Goal: Task Accomplishment & Management: Manage account settings

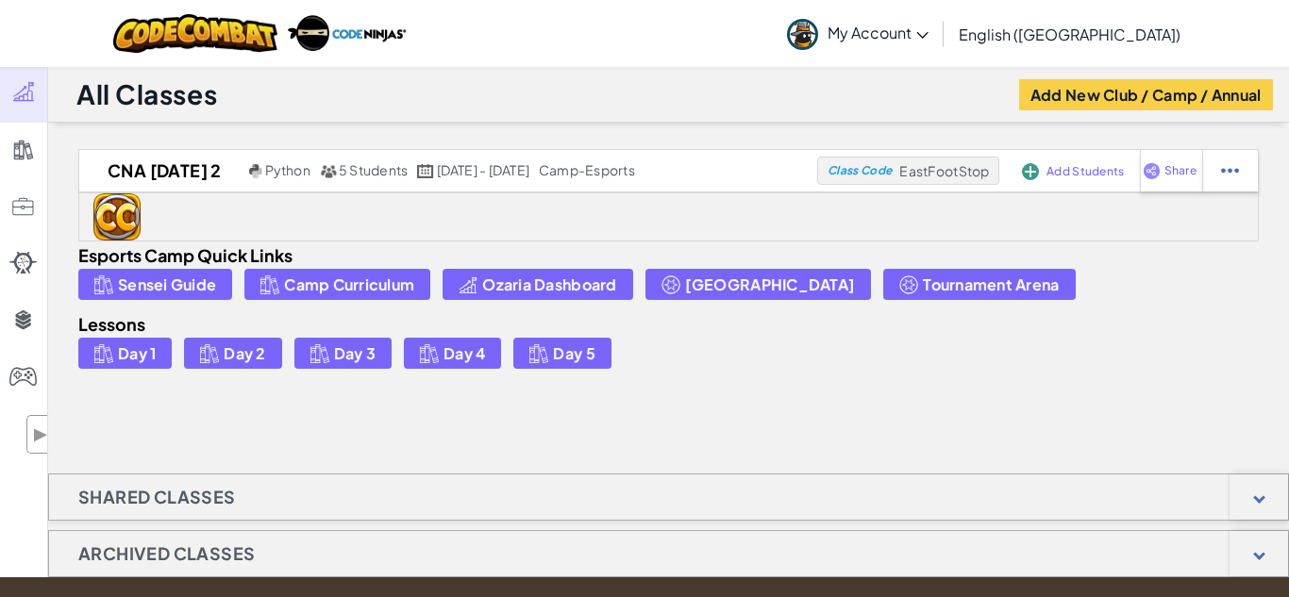
click at [928, 38] on span "My Account" at bounding box center [877, 33] width 101 height 20
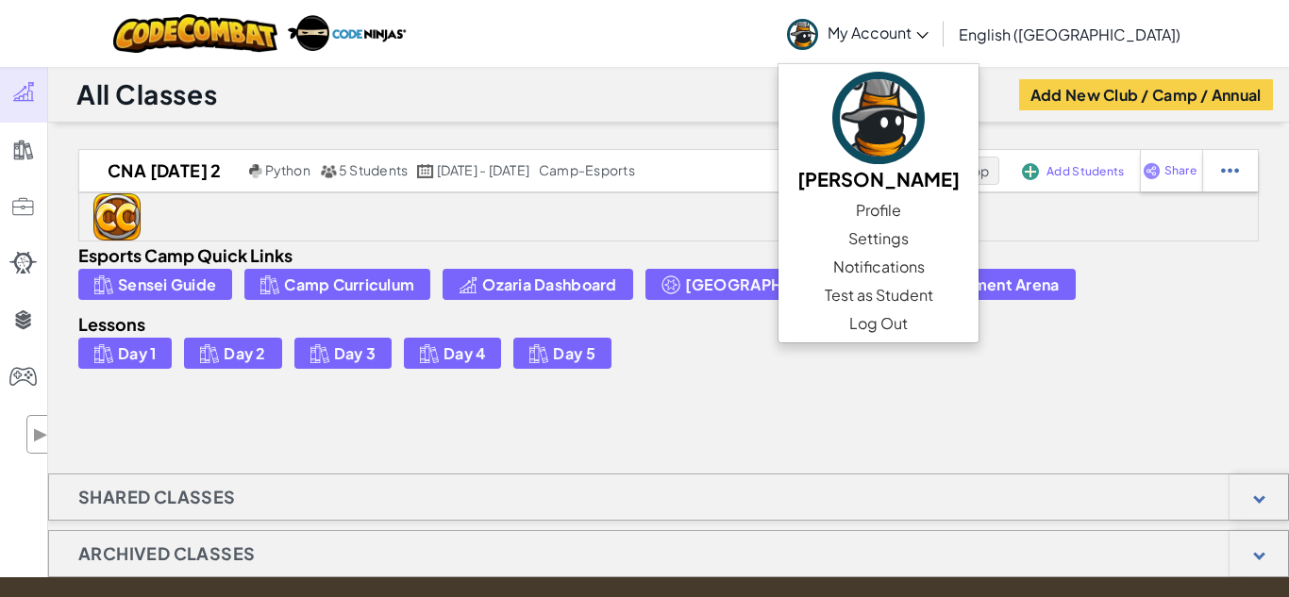
click at [928, 38] on span "My Account" at bounding box center [877, 33] width 101 height 20
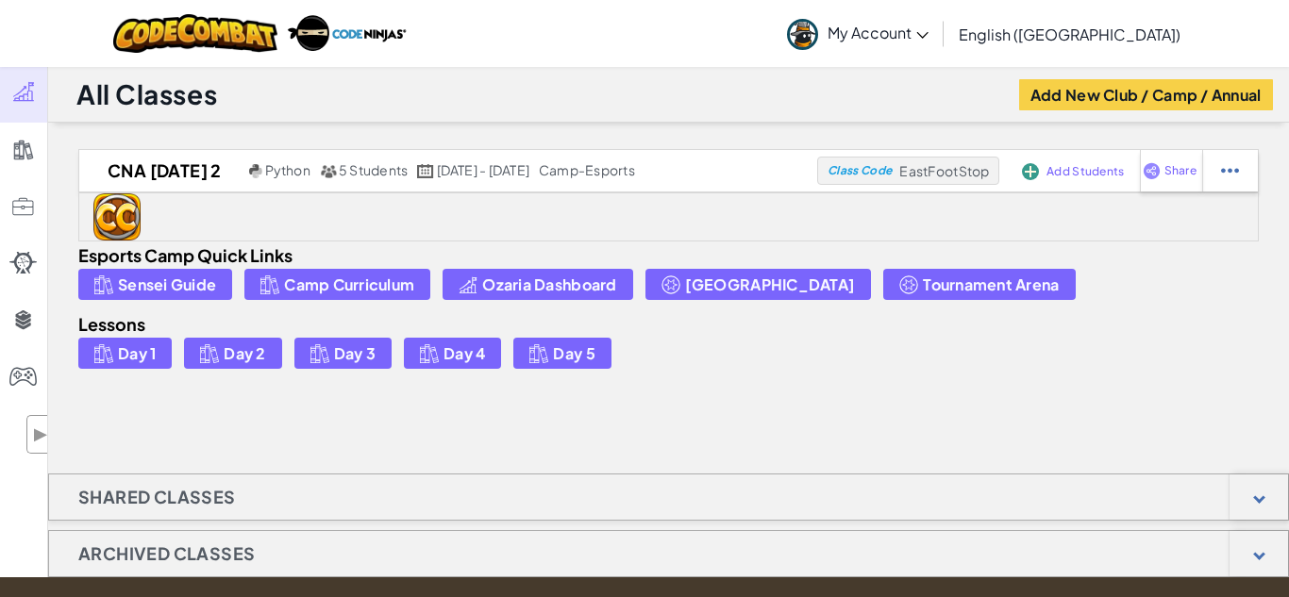
click at [928, 38] on span "My Account" at bounding box center [877, 33] width 101 height 20
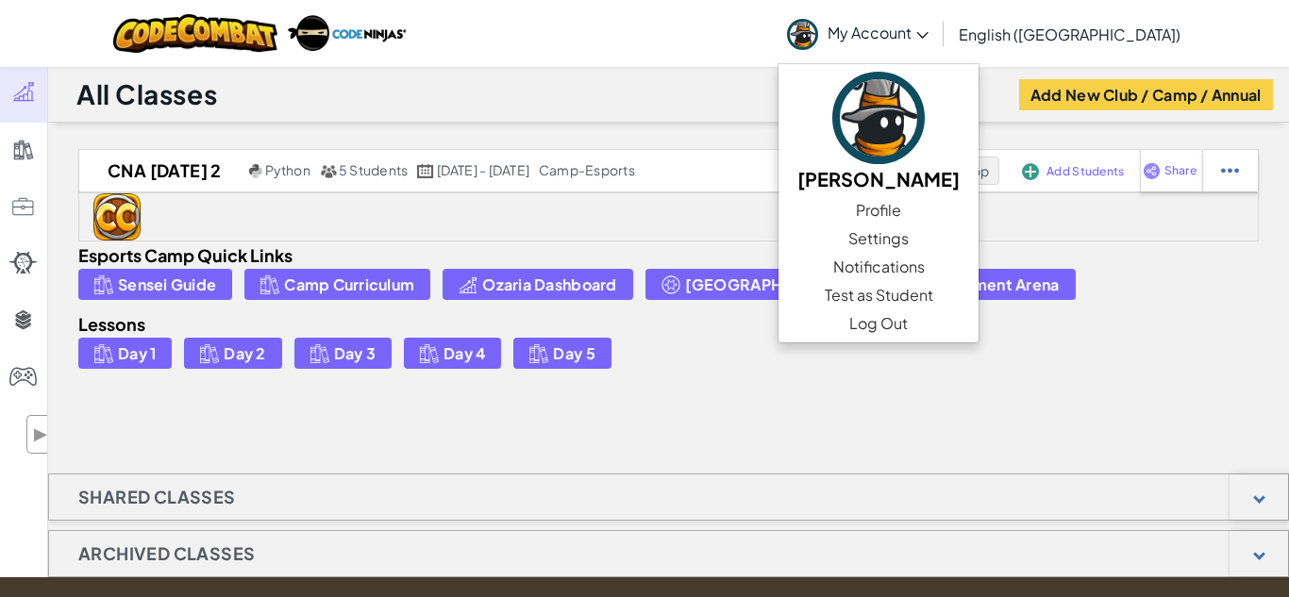
click at [928, 38] on span "My Account" at bounding box center [877, 33] width 101 height 20
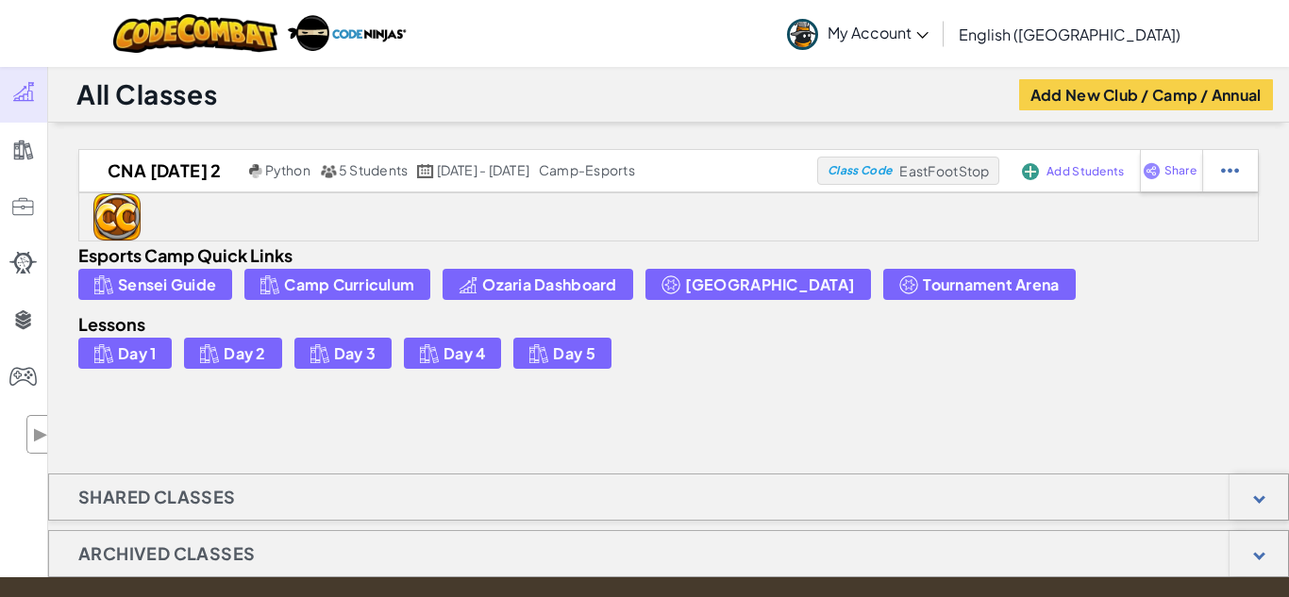
click at [409, 245] on div "Esports Camp Quick Links Sensei Guide Camp Curriculum Ozaria Dashboard Equinox …" at bounding box center [668, 306] width 1180 height 128
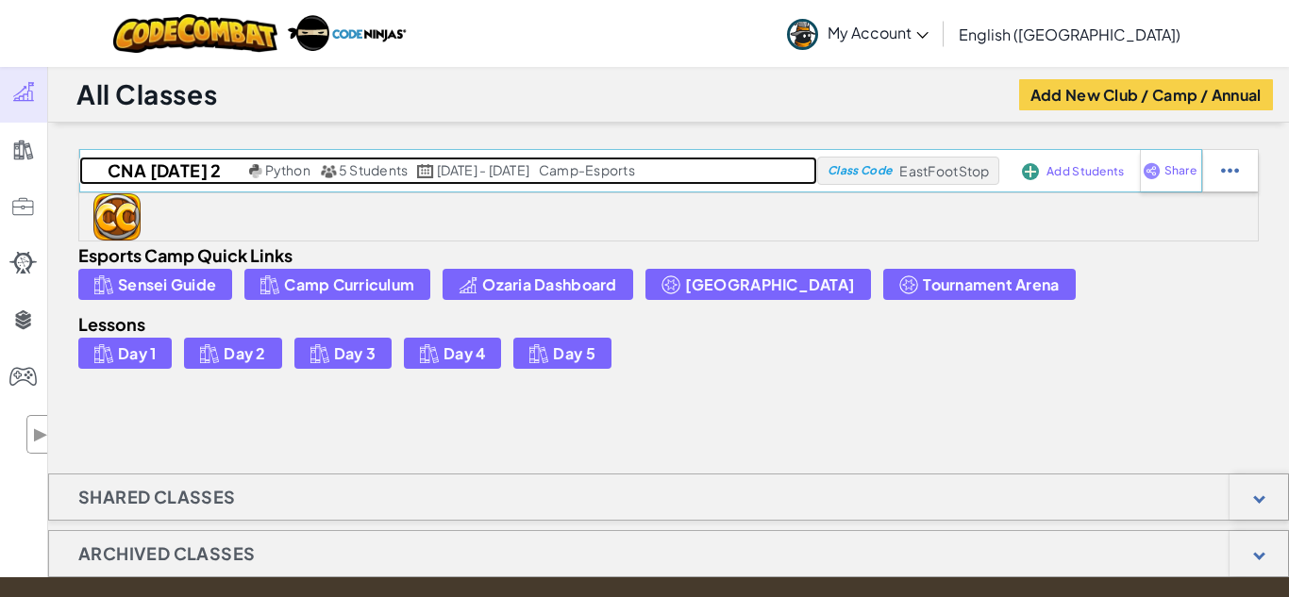
click at [162, 173] on h2 "CNA [DATE] 2" at bounding box center [161, 171] width 165 height 28
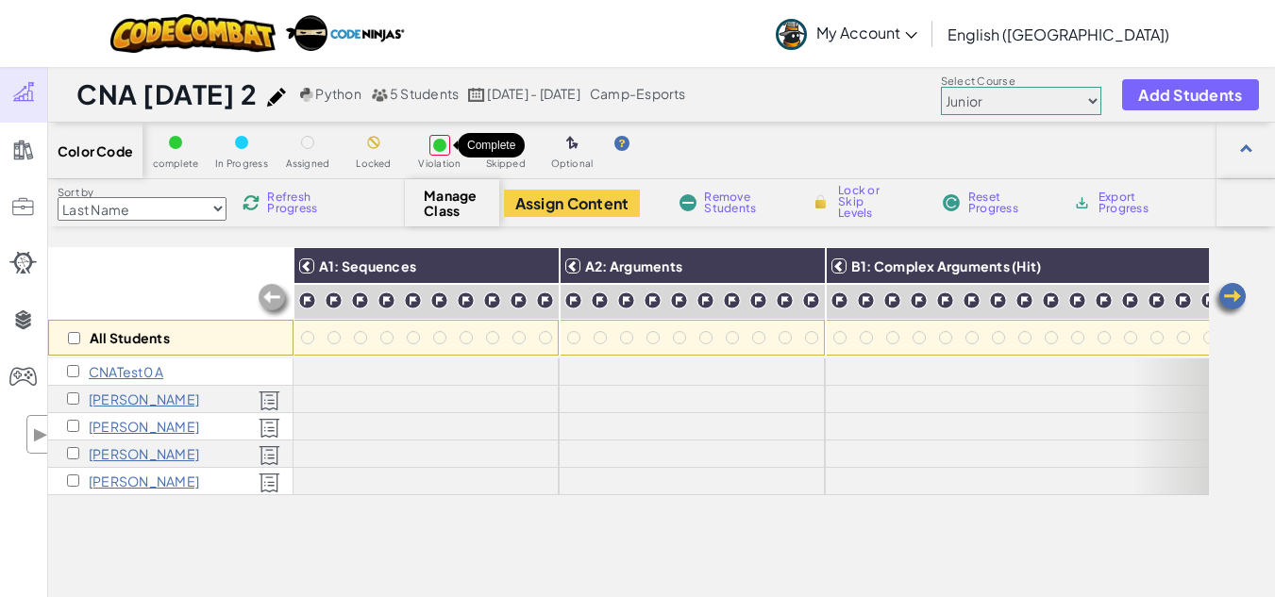
click at [442, 148] on div at bounding box center [439, 145] width 13 height 13
click at [971, 107] on select "Junior Introduction to Computer Science Game Development 1 Web Development 1 Co…" at bounding box center [1021, 101] width 160 height 28
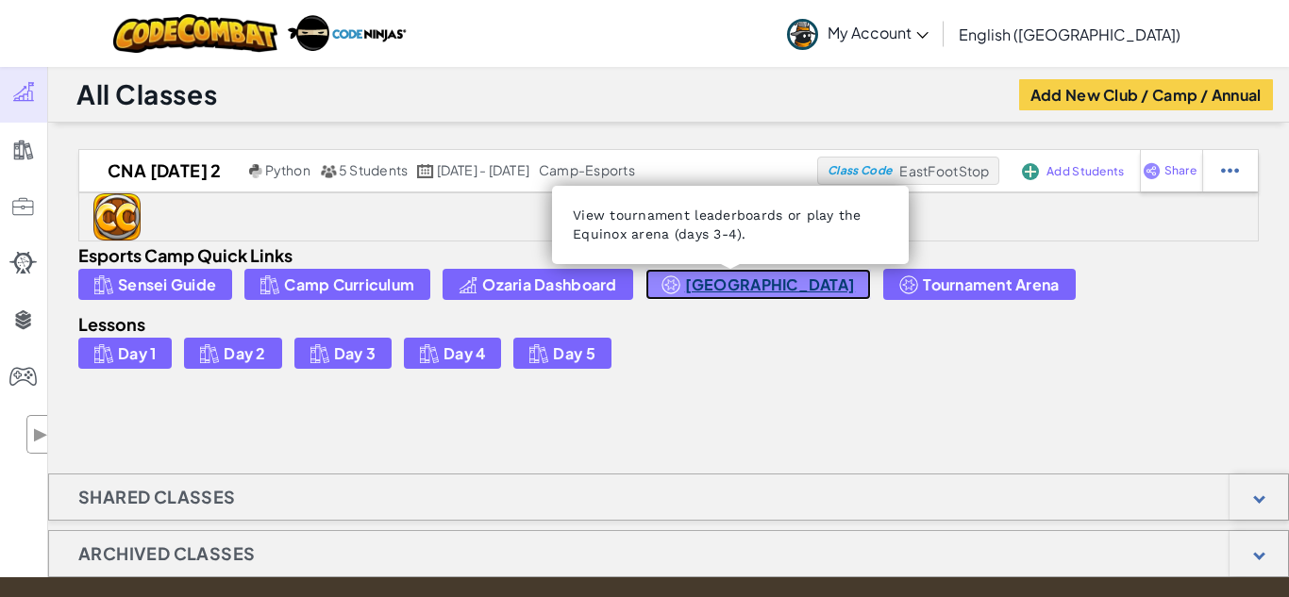
click at [771, 276] on span "[GEOGRAPHIC_DATA]" at bounding box center [770, 284] width 171 height 16
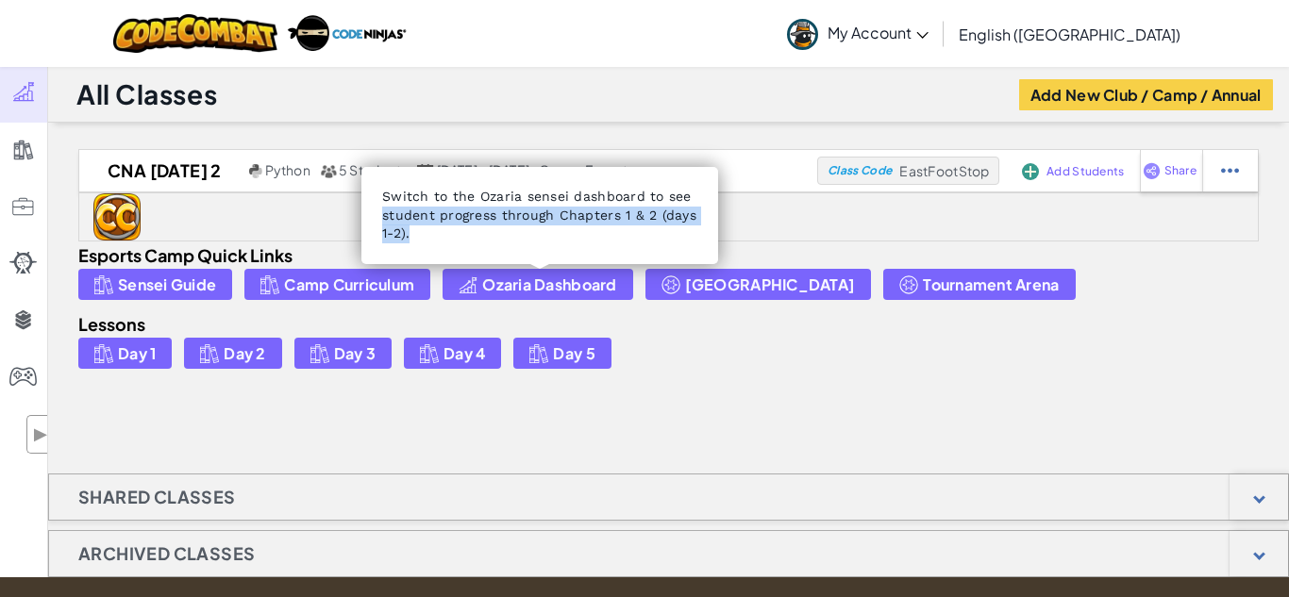
drag, startPoint x: 471, startPoint y: 226, endPoint x: 383, endPoint y: 218, distance: 88.1
click at [383, 218] on div "Switch to the Ozaria sensei dashboard to see student progress through Chapters …" at bounding box center [539, 215] width 357 height 97
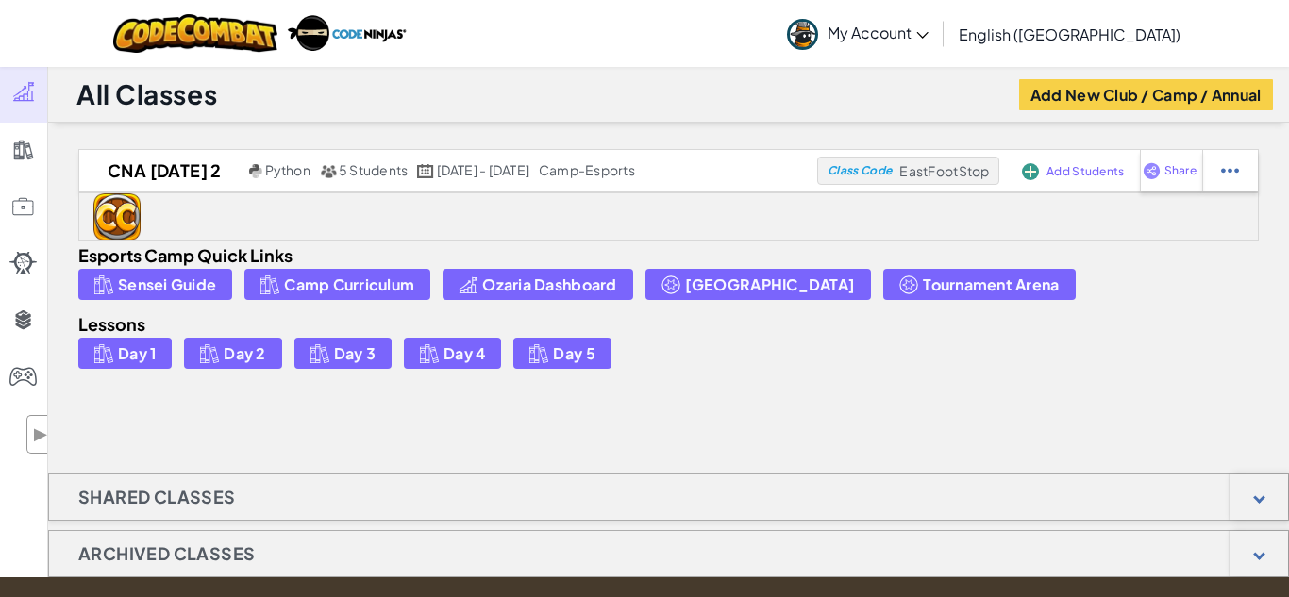
click at [290, 208] on div at bounding box center [668, 216] width 1180 height 49
drag, startPoint x: 899, startPoint y: 175, endPoint x: 994, endPoint y: 166, distance: 94.7
click at [994, 166] on div "Class Code EastFootStop" at bounding box center [908, 171] width 182 height 28
copy span "EastFootStop"
click at [681, 400] on div "CNA August 11 2 Python 5 Students Aug 11 - 15 camp-esports Class Code EastFootS…" at bounding box center [668, 387] width 1241 height 476
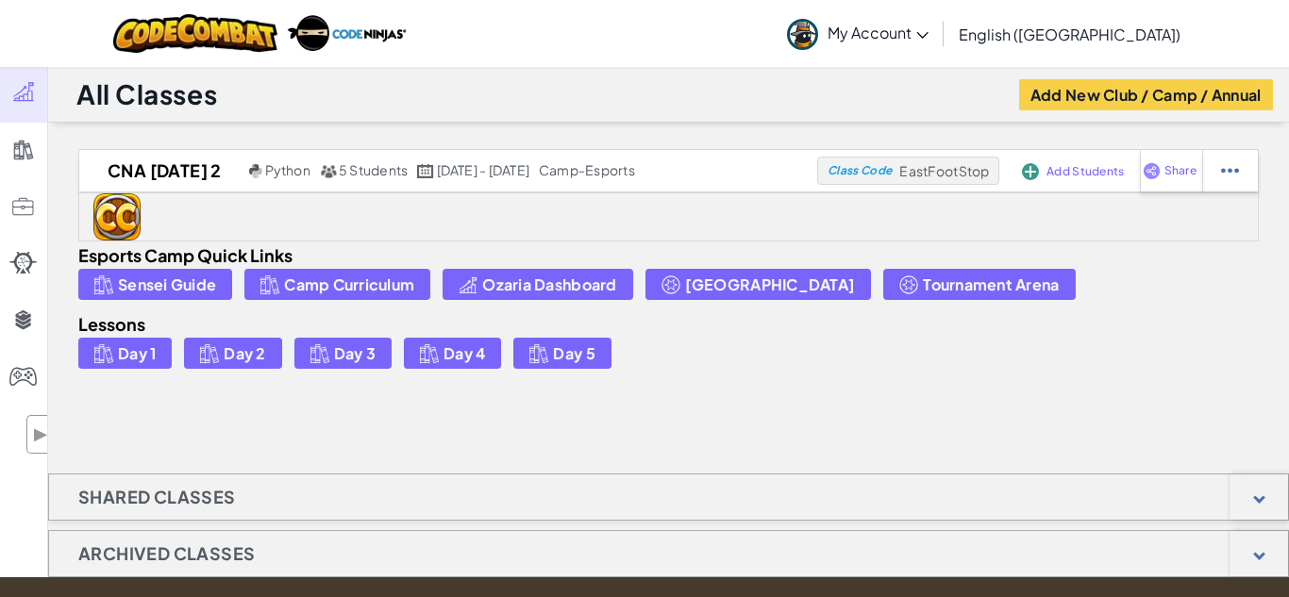
click at [681, 400] on div "CNA August 11 2 Python 5 Students Aug 11 - 15 camp-esports Class Code EastFootS…" at bounding box center [668, 387] width 1241 height 476
click at [663, 17] on div "Toggle navigation My Account Sensei Andrew Profile Settings Notifications Test …" at bounding box center [644, 33] width 1298 height 67
click at [928, 35] on span "My Account" at bounding box center [877, 33] width 101 height 20
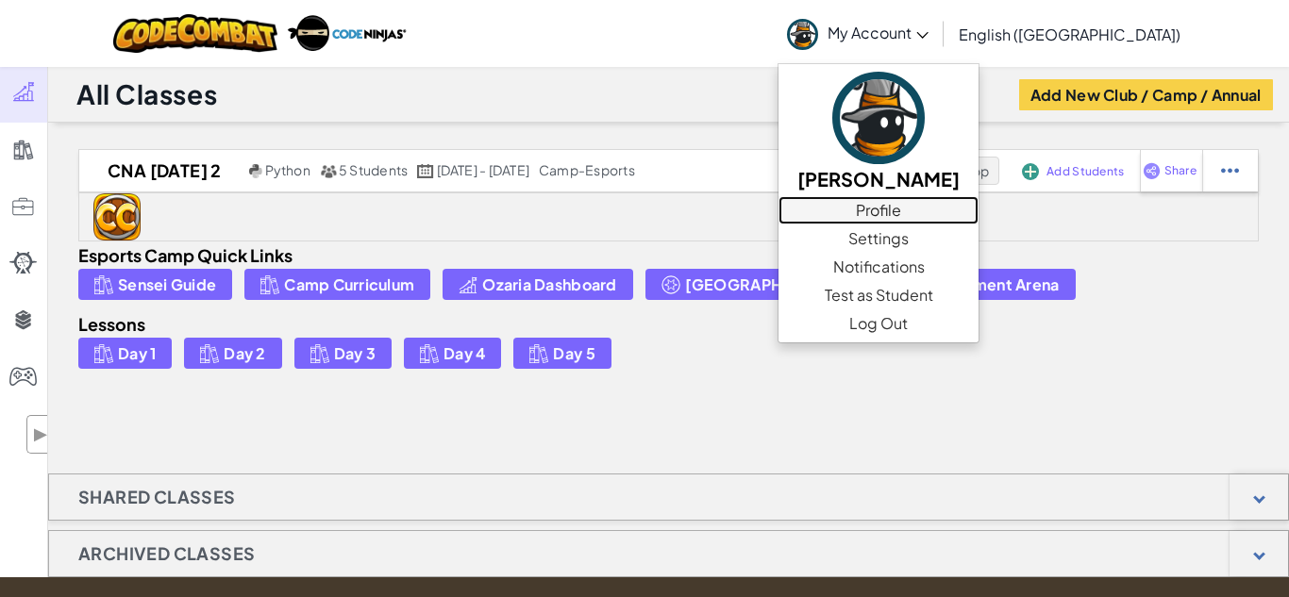
drag, startPoint x: 989, startPoint y: 206, endPoint x: 1011, endPoint y: 219, distance: 25.4
click at [978, 219] on link "Profile" at bounding box center [878, 210] width 200 height 28
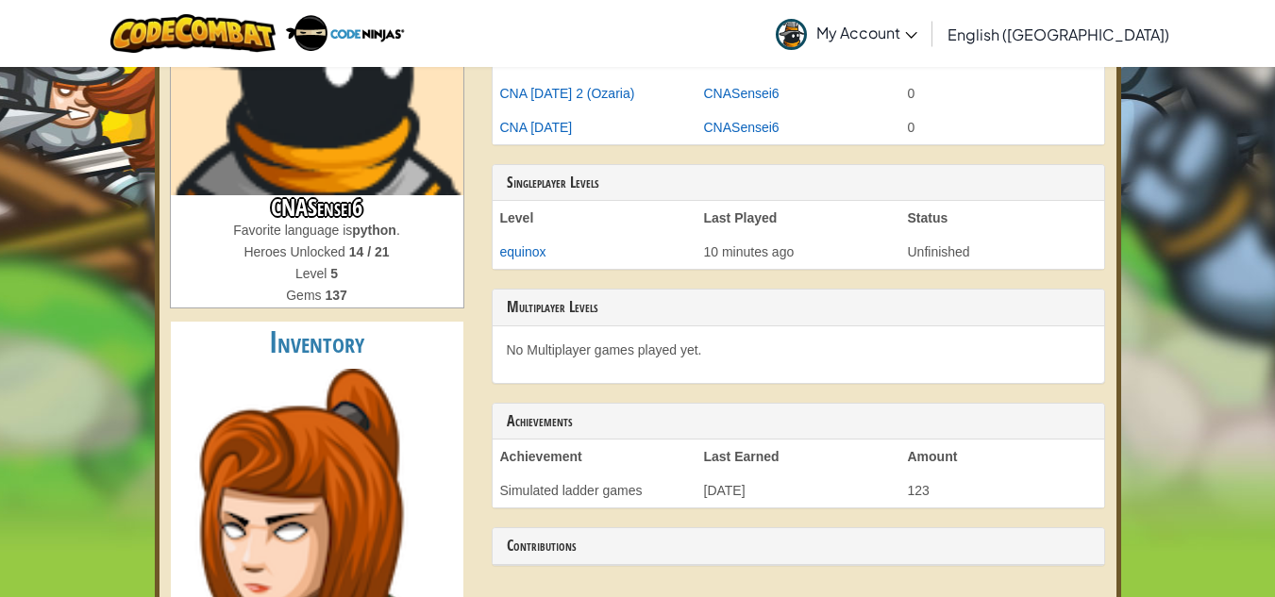
scroll to position [283, 0]
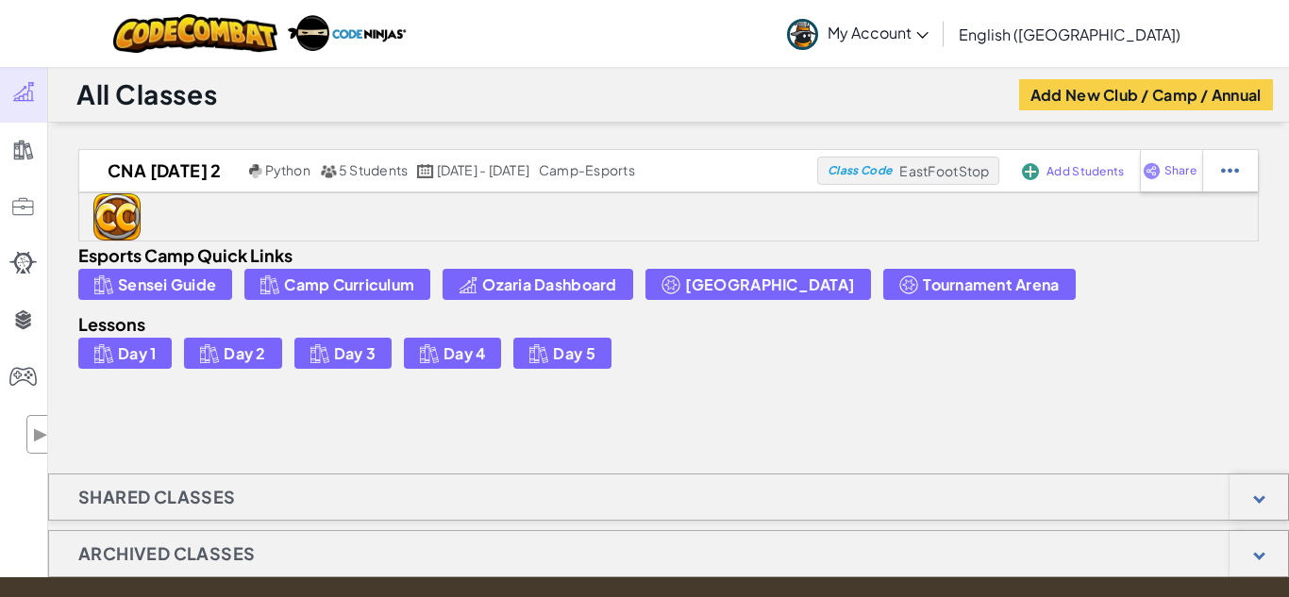
drag, startPoint x: 523, startPoint y: 581, endPoint x: 234, endPoint y: 456, distance: 314.8
click at [232, 455] on div "CNA August 11 2 Python 5 Students Aug 11 - 15 camp-esports Class Code EastFootS…" at bounding box center [668, 387] width 1241 height 476
click at [928, 35] on span "My Account" at bounding box center [877, 33] width 101 height 20
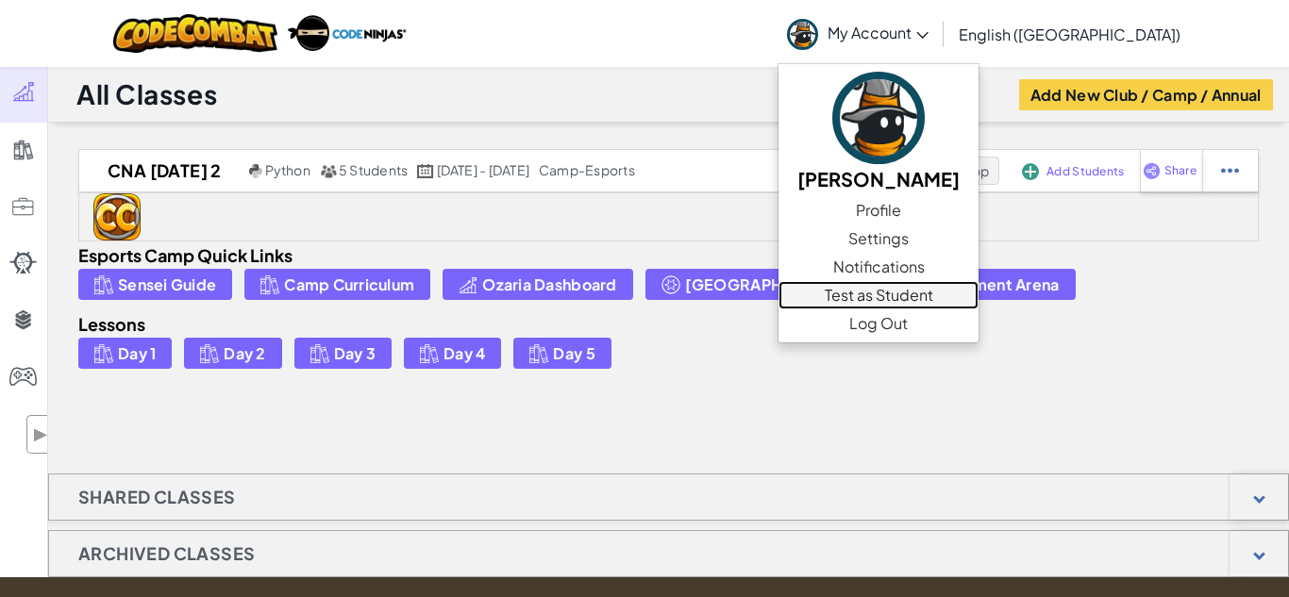
click at [974, 288] on link "Test as Student" at bounding box center [878, 295] width 200 height 28
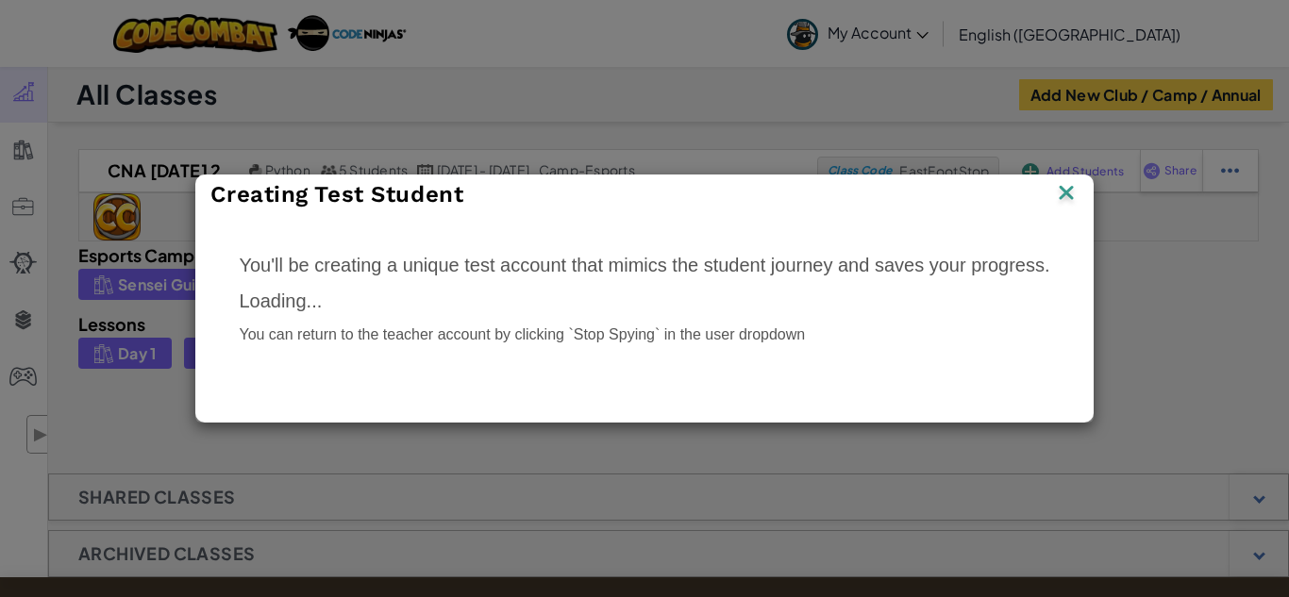
click at [1058, 199] on img at bounding box center [1066, 194] width 25 height 28
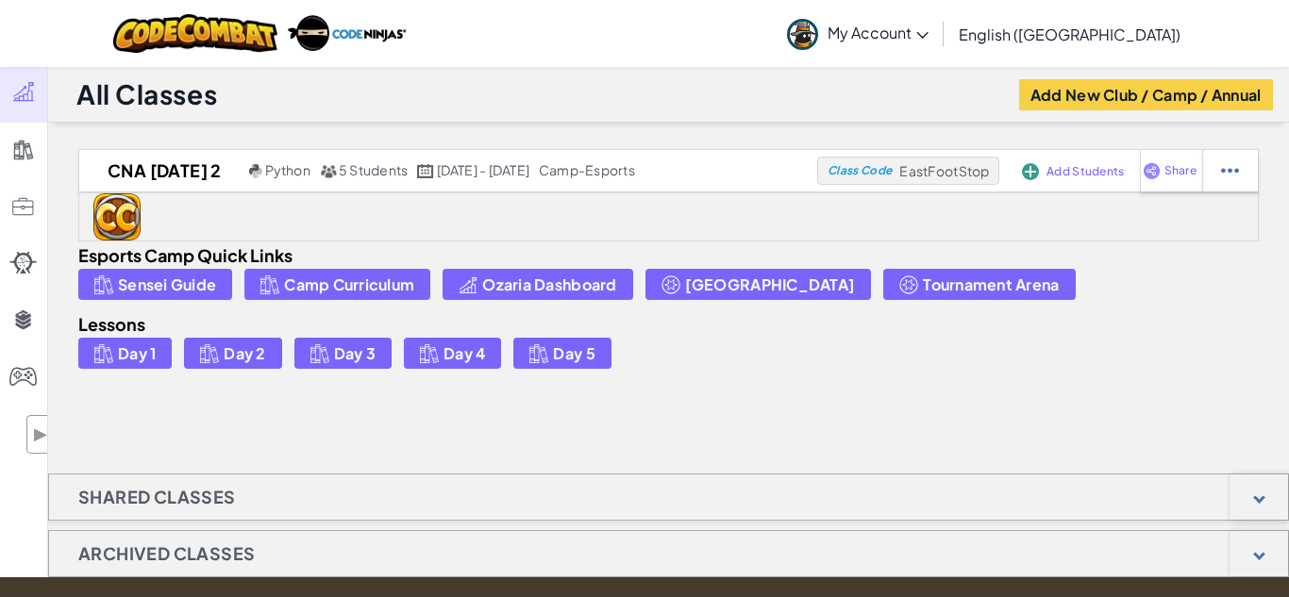
click at [916, 54] on link "My Account" at bounding box center [857, 33] width 160 height 59
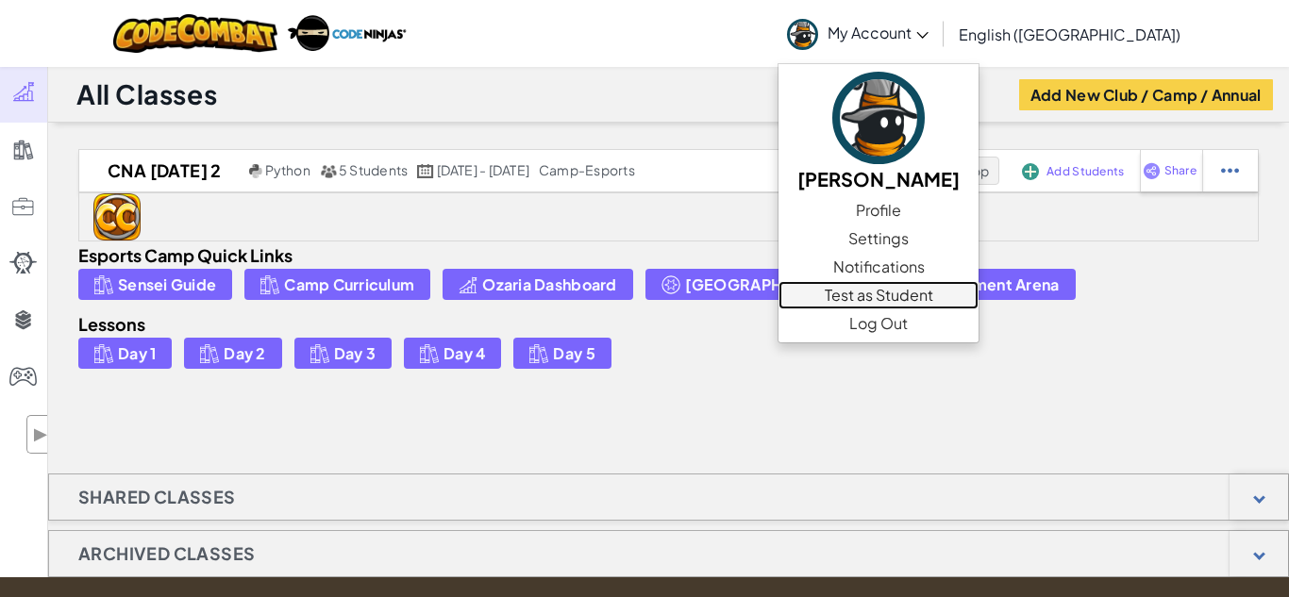
click at [978, 302] on link "Test as Student" at bounding box center [878, 295] width 200 height 28
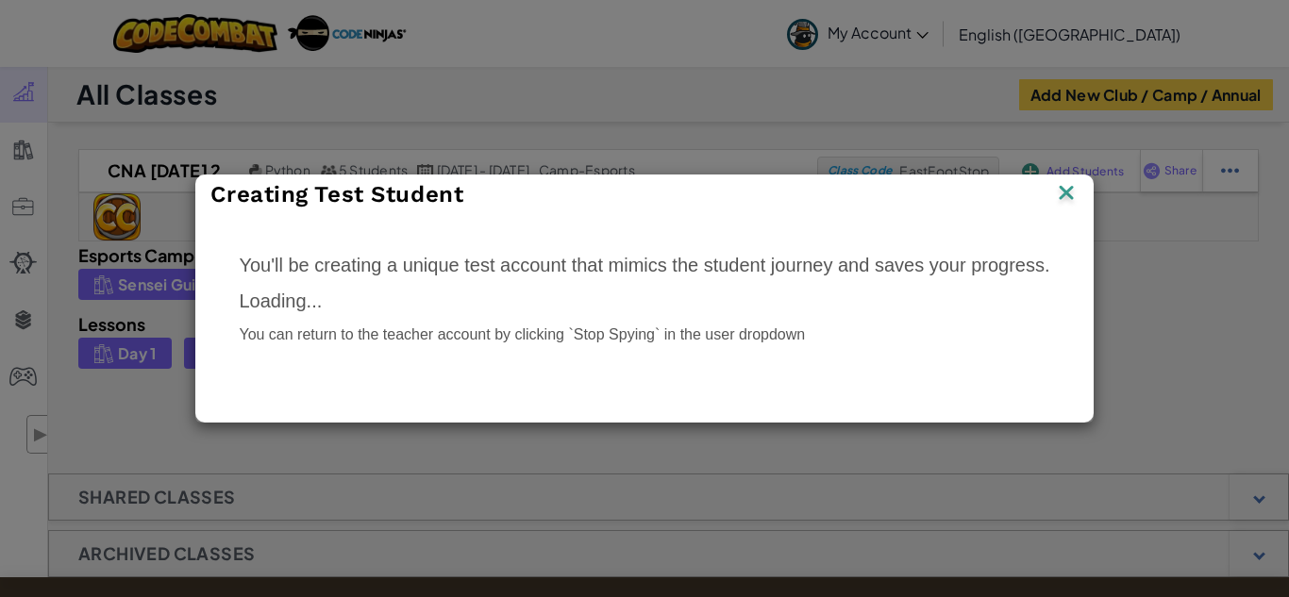
click at [1057, 203] on img at bounding box center [1066, 194] width 25 height 28
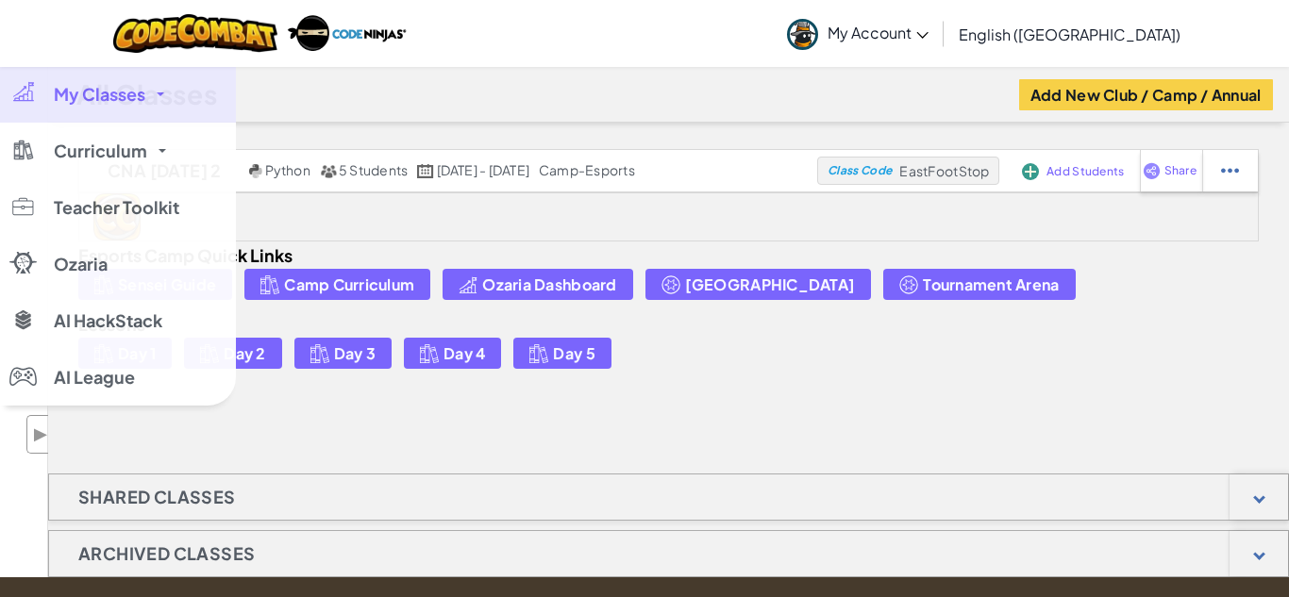
click at [27, 92] on div at bounding box center [22, 92] width 27 height 22
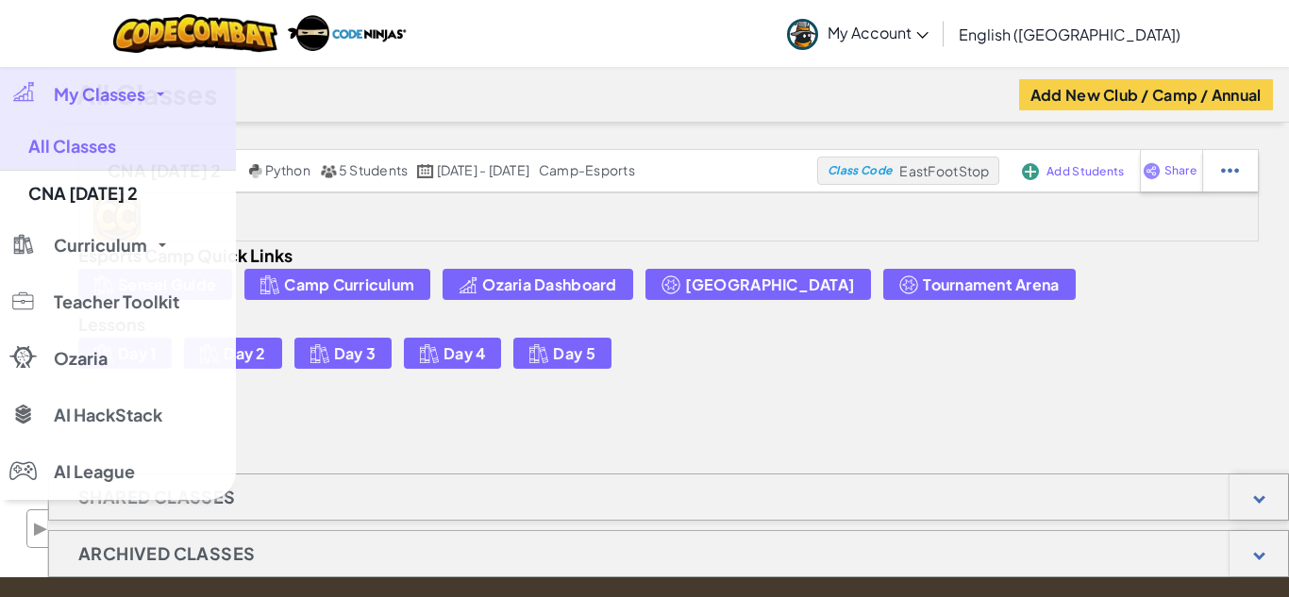
click at [19, 101] on div at bounding box center [22, 92] width 27 height 22
